Goal: Information Seeking & Learning: Understand process/instructions

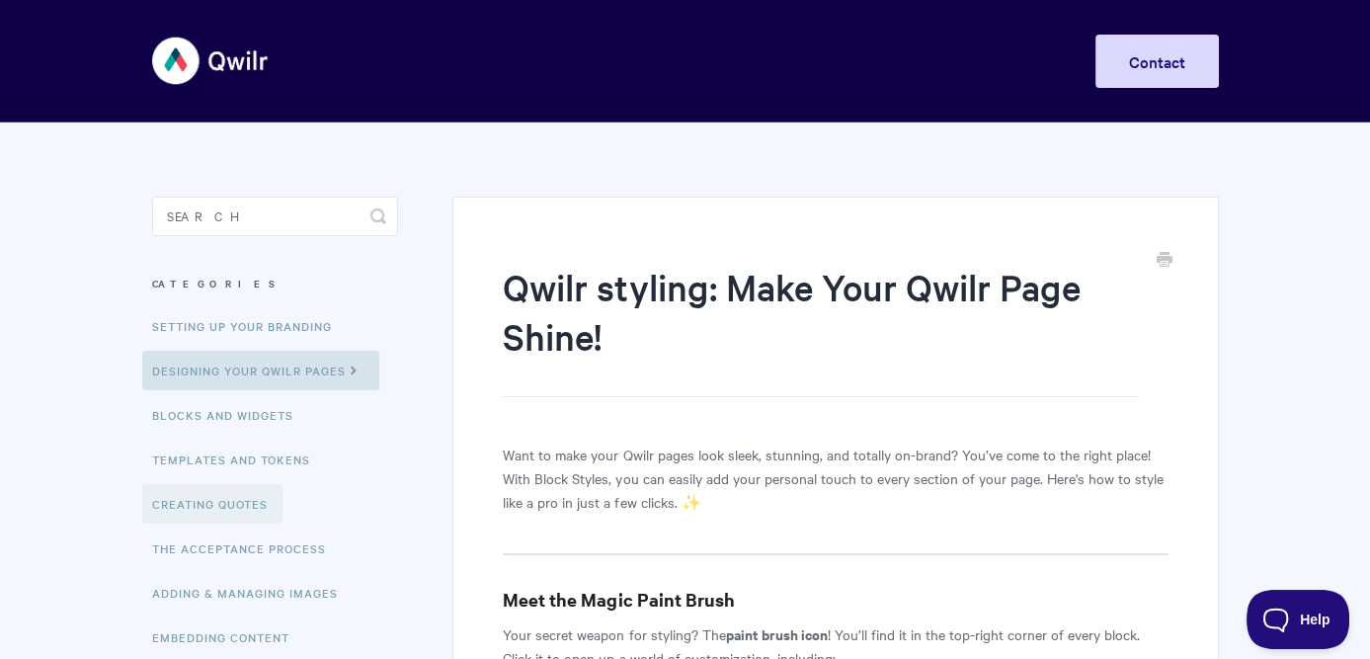
click at [220, 501] on link "Creating Quotes" at bounding box center [212, 504] width 140 height 40
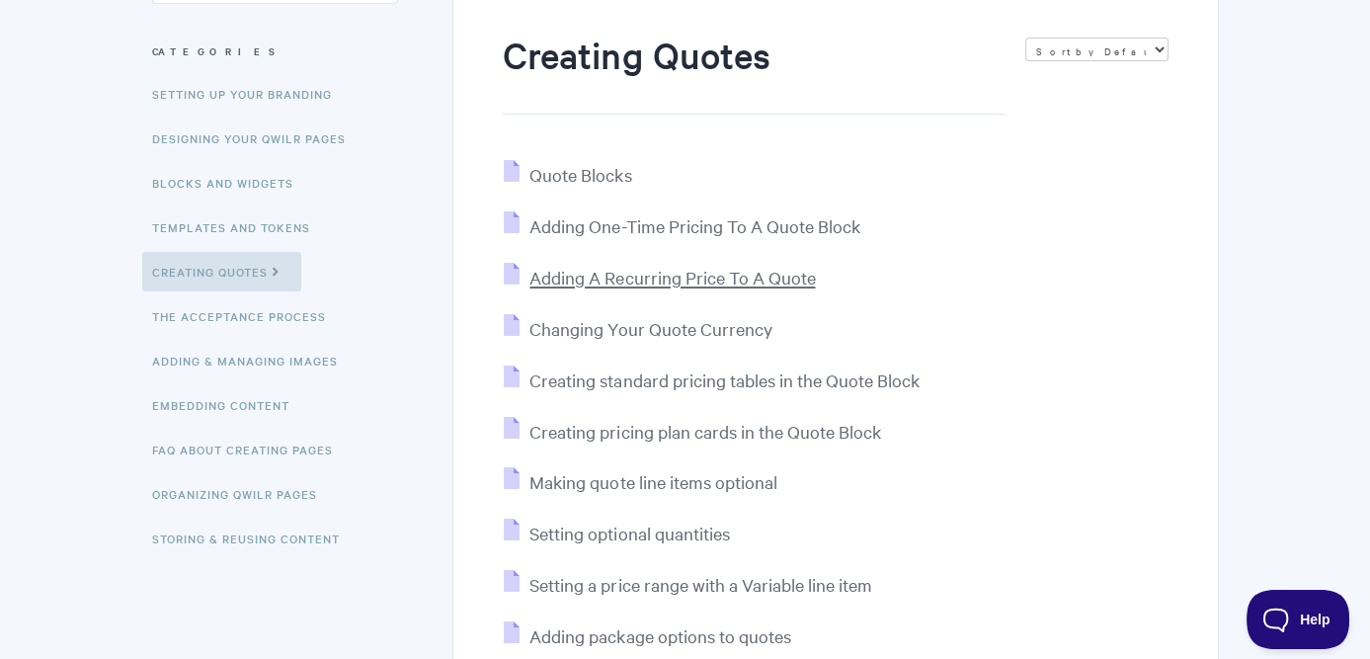
scroll to position [296, 0]
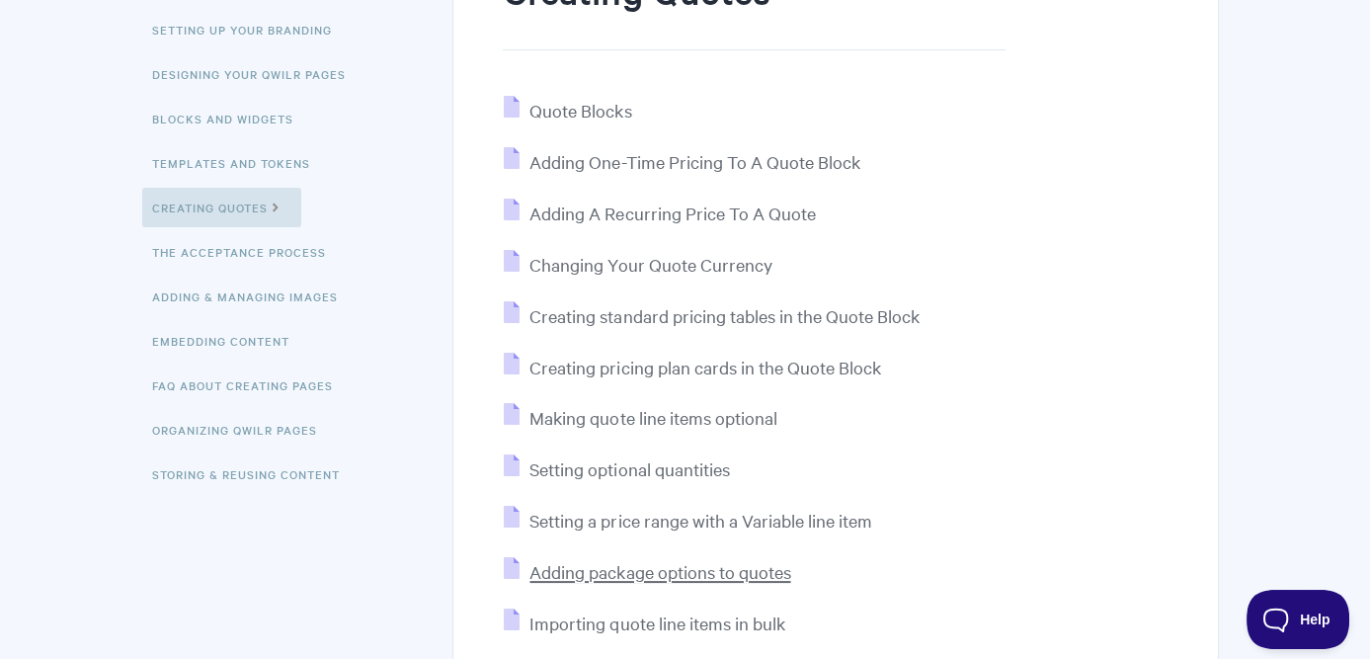
click at [726, 573] on span "Adding package options to quotes" at bounding box center [659, 571] width 261 height 23
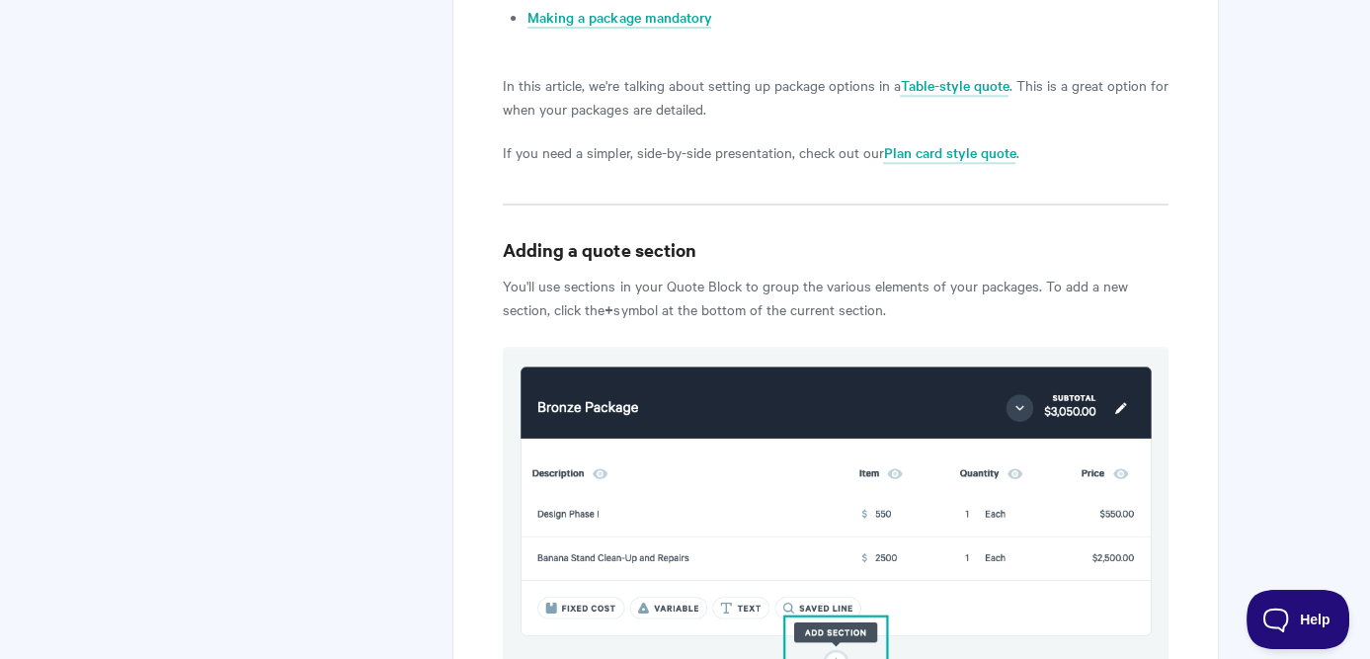
scroll to position [1284, 0]
